Goal: Information Seeking & Learning: Compare options

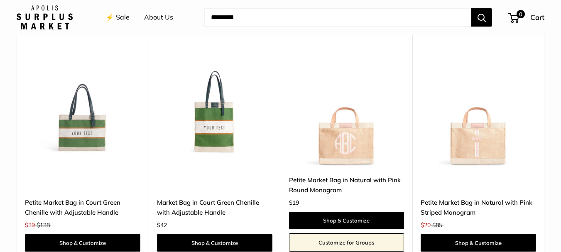
scroll to position [1795, 0]
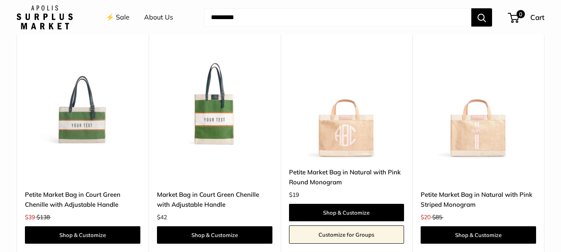
click at [103, 190] on link "Petite Market Bag in Court Green Chenille with Adjustable Handle" at bounding box center [82, 200] width 115 height 20
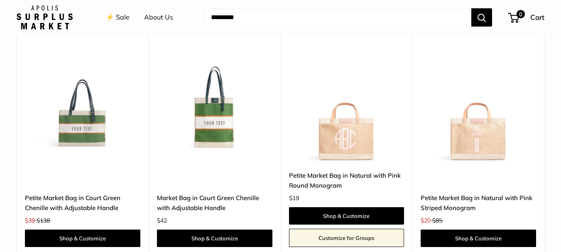
click at [171, 193] on link "Market Bag in Court Green Chenille with Adjustable Handle" at bounding box center [214, 203] width 115 height 20
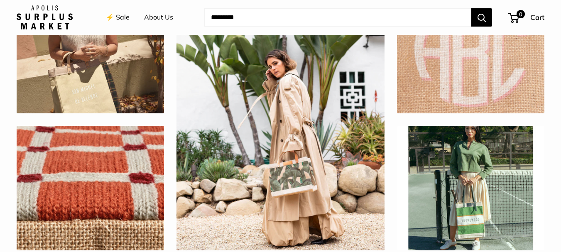
scroll to position [2884, 0]
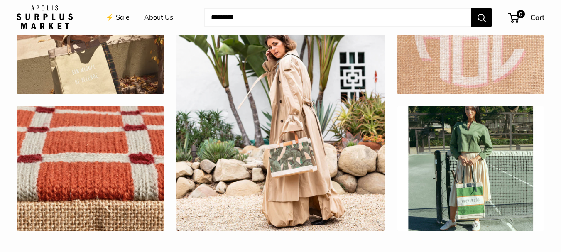
click at [75, 119] on div at bounding box center [90, 168] width 149 height 126
click at [117, 19] on link "⚡️ Sale" at bounding box center [118, 17] width 24 height 12
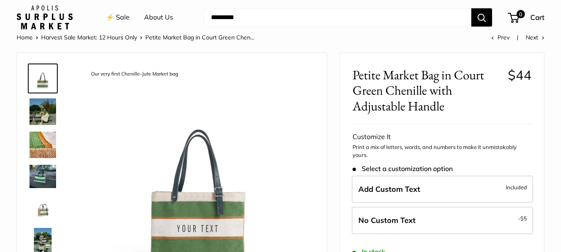
scroll to position [55, 0]
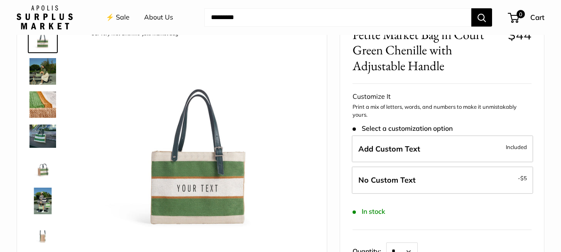
click at [42, 78] on img at bounding box center [42, 71] width 27 height 27
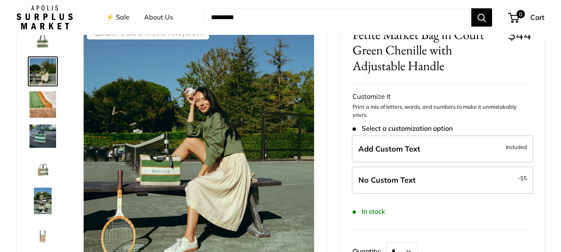
click at [46, 133] on img at bounding box center [42, 135] width 27 height 23
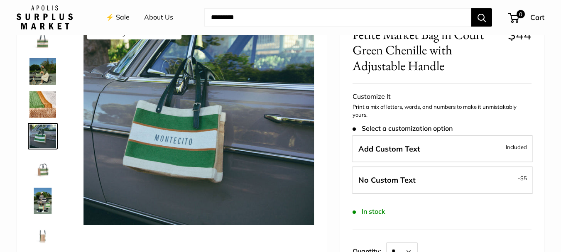
click at [44, 205] on img at bounding box center [42, 201] width 27 height 27
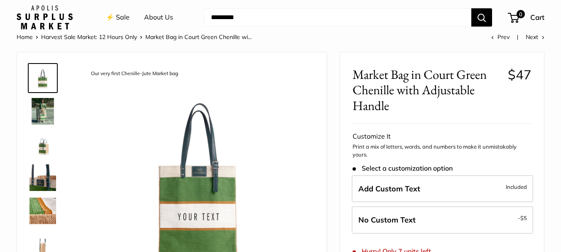
scroll to position [14, 0]
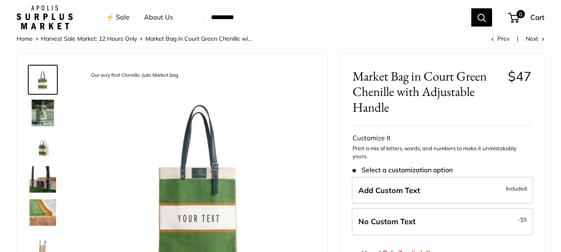
click at [51, 112] on img at bounding box center [42, 113] width 27 height 27
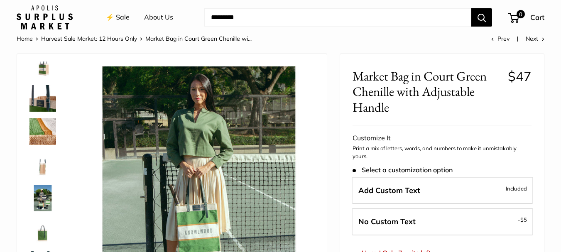
scroll to position [91, 0]
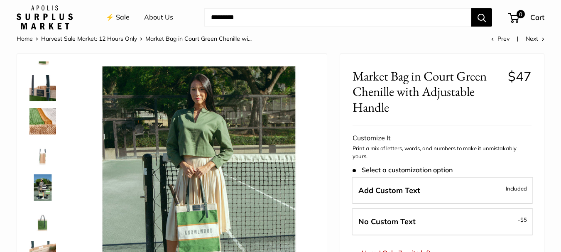
click at [41, 198] on img at bounding box center [42, 187] width 27 height 27
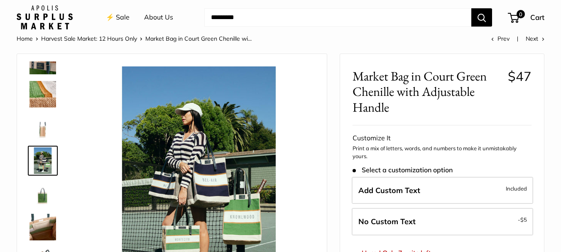
scroll to position [119, 0]
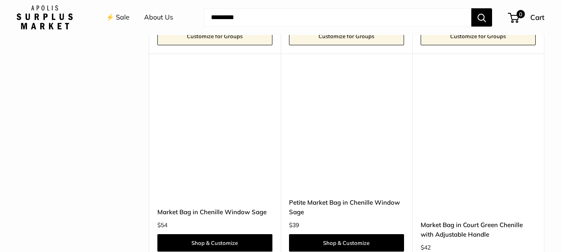
scroll to position [2279, 0]
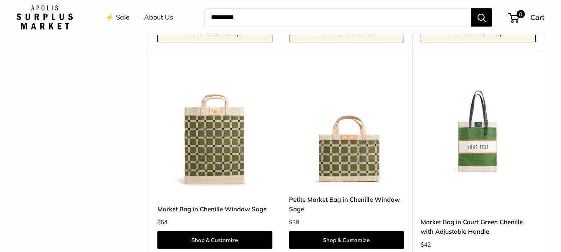
click at [0, 0] on img at bounding box center [0, 0] width 0 height 0
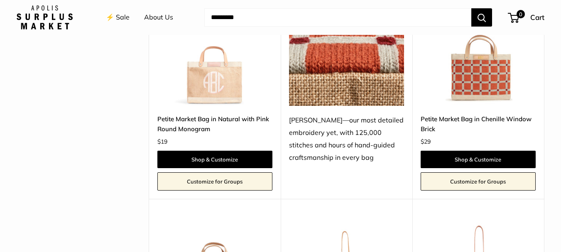
scroll to position [1889, 0]
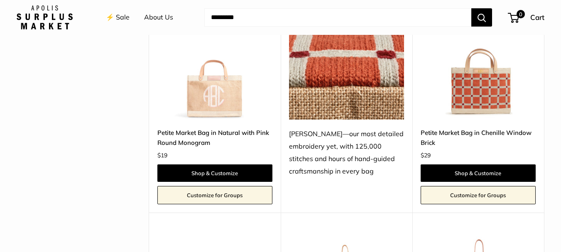
click at [249, 128] on link "Petite Market Bag in Natural with Pink Round Monogram" at bounding box center [214, 138] width 115 height 20
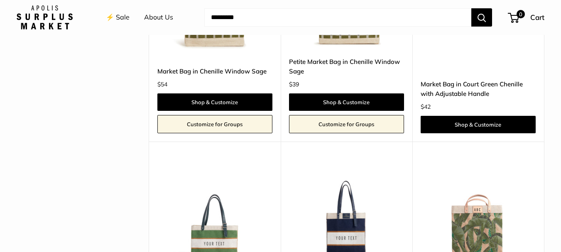
scroll to position [2540, 0]
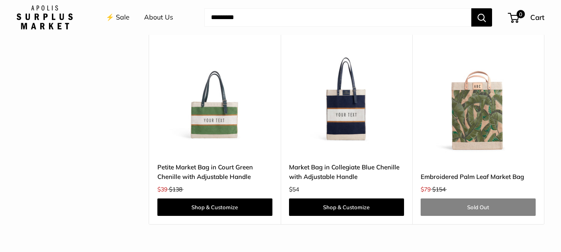
click at [198, 168] on link "Petite Market Bag in Court Green Chenille with Adjustable Handle" at bounding box center [214, 172] width 115 height 20
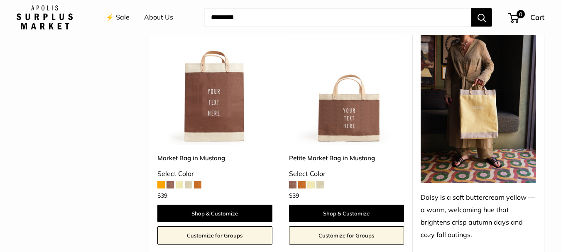
scroll to position [1348, 0]
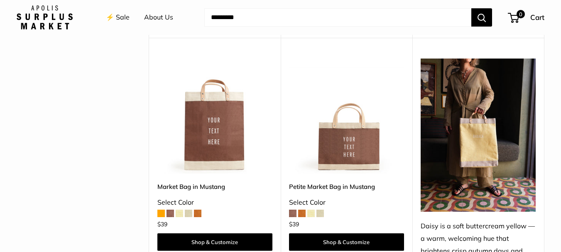
click at [315, 182] on link "Petite Market Bag in Mustang" at bounding box center [346, 187] width 115 height 10
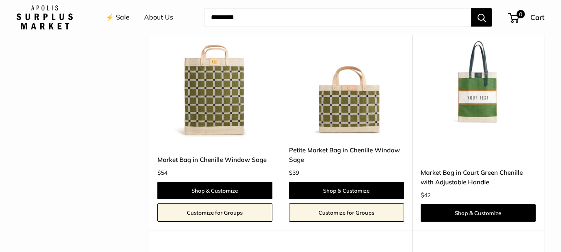
scroll to position [2341, 0]
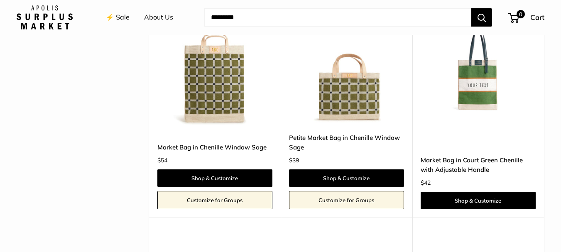
click at [344, 133] on link "Petite Market Bag in Chenille Window Sage" at bounding box center [346, 143] width 115 height 20
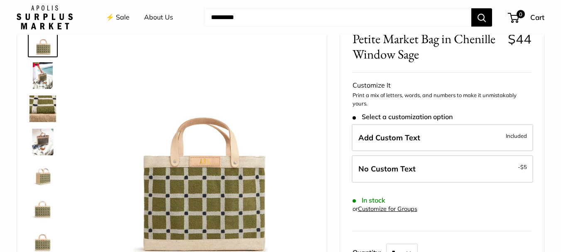
scroll to position [41, 0]
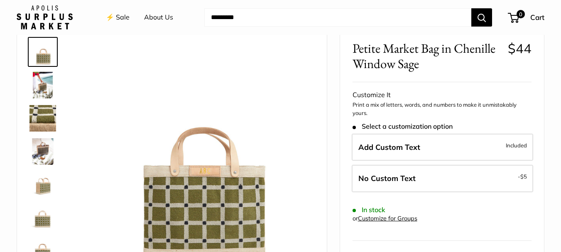
click at [49, 83] on img at bounding box center [42, 85] width 27 height 27
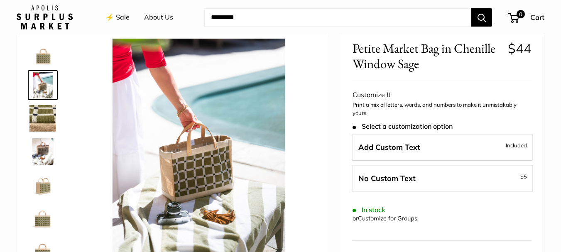
click at [43, 156] on img at bounding box center [42, 151] width 27 height 27
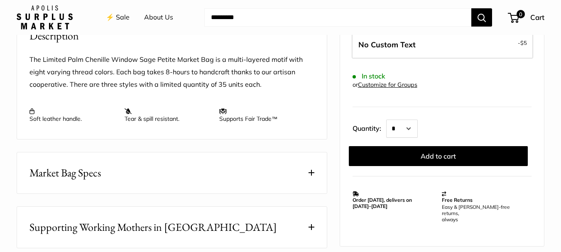
scroll to position [349, 0]
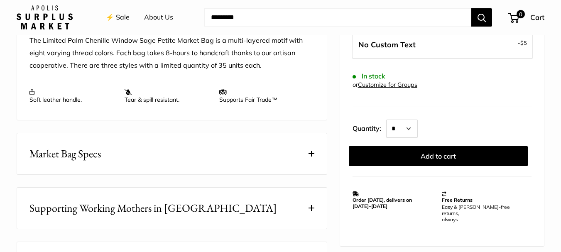
click at [313, 153] on span at bounding box center [311, 154] width 6 height 6
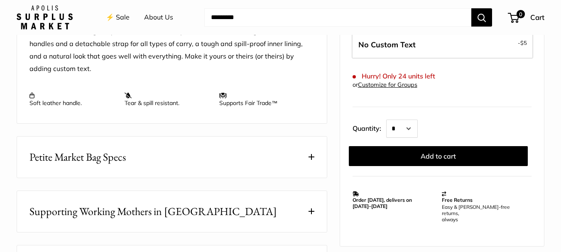
scroll to position [387, 0]
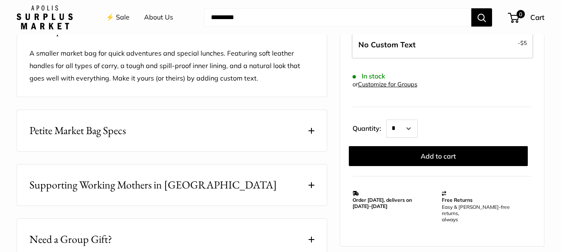
scroll to position [327, 0]
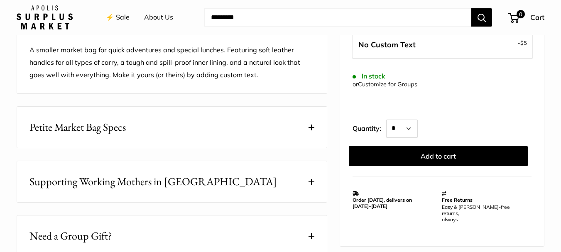
click at [309, 127] on span at bounding box center [311, 127] width 6 height 6
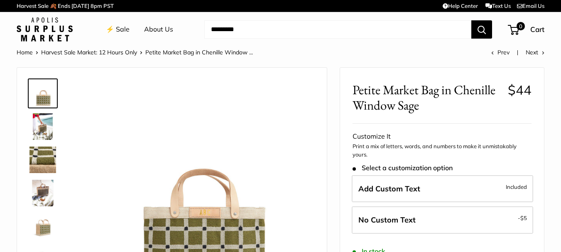
click at [39, 131] on img at bounding box center [42, 126] width 27 height 27
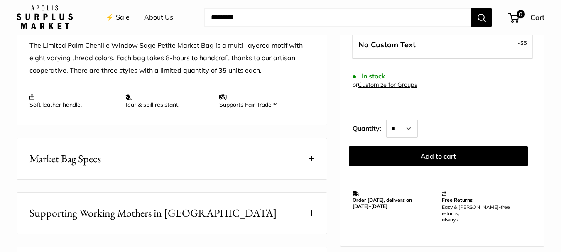
scroll to position [365, 0]
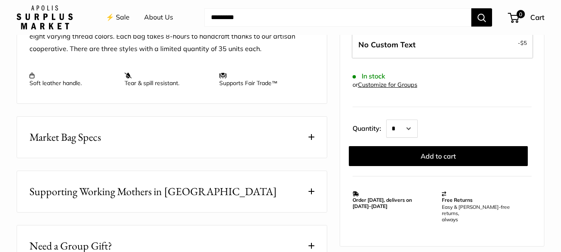
click at [311, 138] on span at bounding box center [311, 137] width 6 height 6
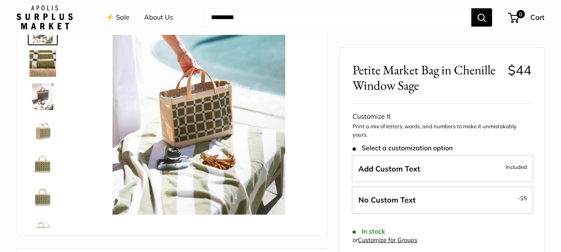
scroll to position [88, 0]
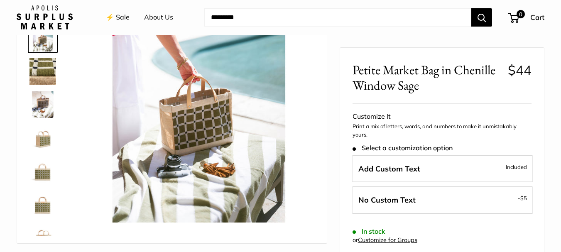
click at [35, 143] on img at bounding box center [42, 137] width 27 height 27
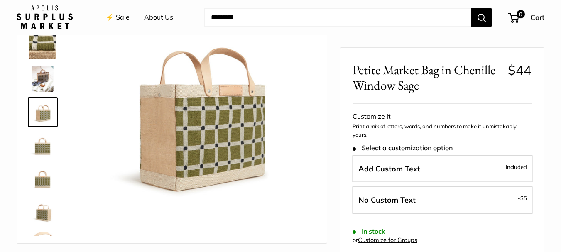
click at [44, 182] on img at bounding box center [42, 178] width 27 height 27
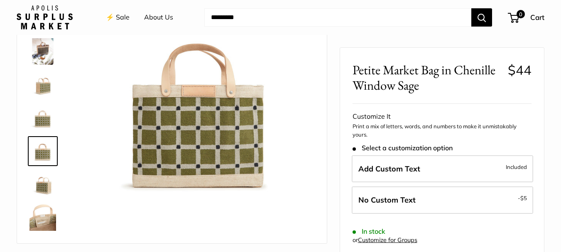
click at [39, 228] on img at bounding box center [42, 217] width 27 height 27
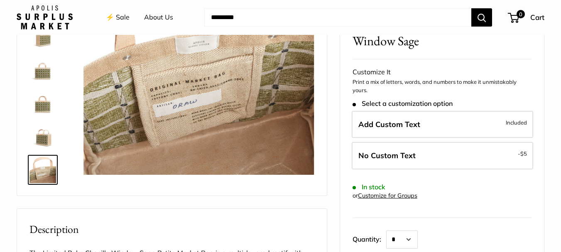
scroll to position [133, 0]
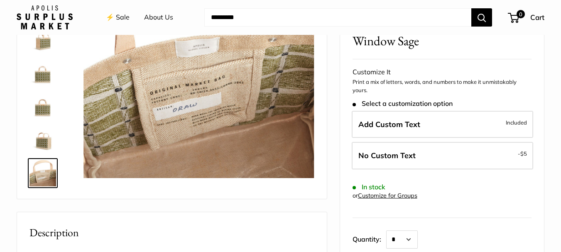
click at [43, 143] on img at bounding box center [42, 140] width 27 height 27
